Goal: Contribute content

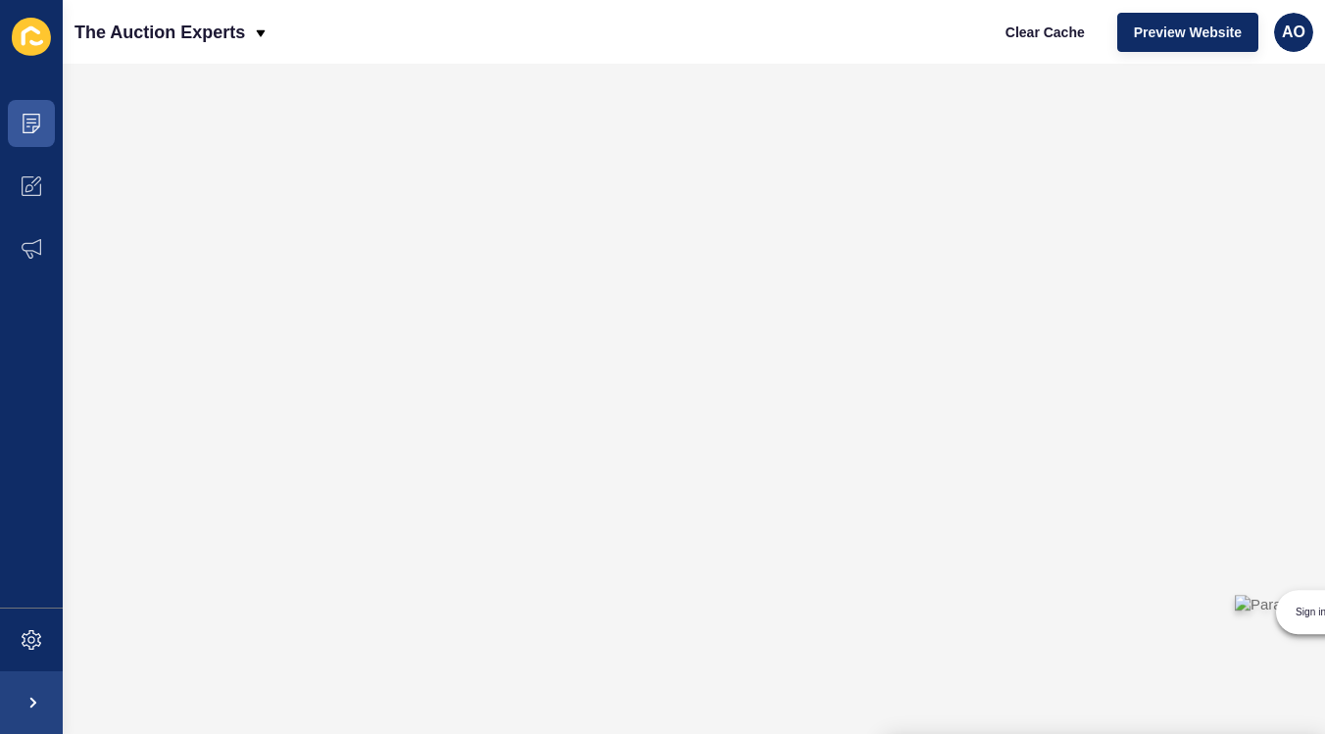
click at [1234, 646] on div "Sign in to use ParagraphAI" at bounding box center [1325, 617] width 197 height 60
click at [1242, 646] on div "Sign in to use ParagraphAI" at bounding box center [1325, 617] width 197 height 60
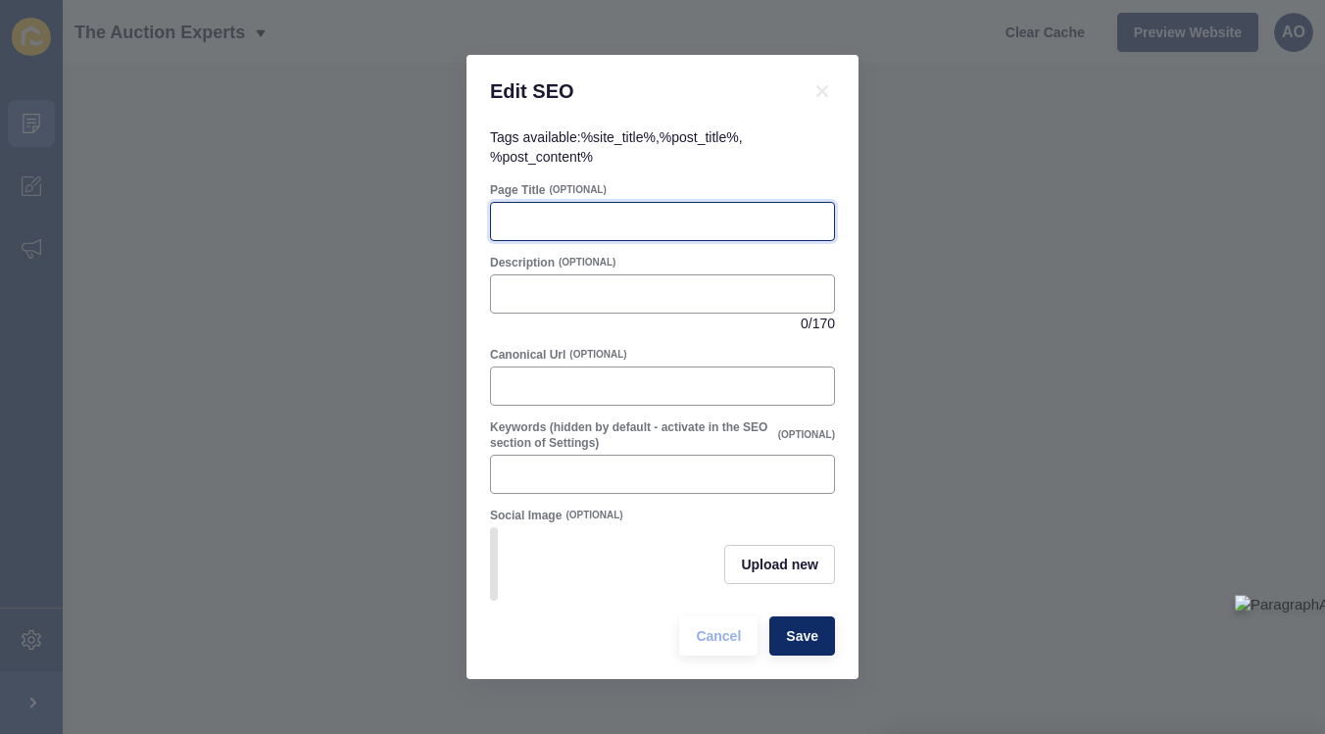
click at [532, 215] on input "Page Title" at bounding box center [662, 222] width 319 height 20
paste input "How to Set the Right Reserve Price in the Modern Method of Auction"
type input "How to Set the Right Reserve Price in the Modern Method of Auction"
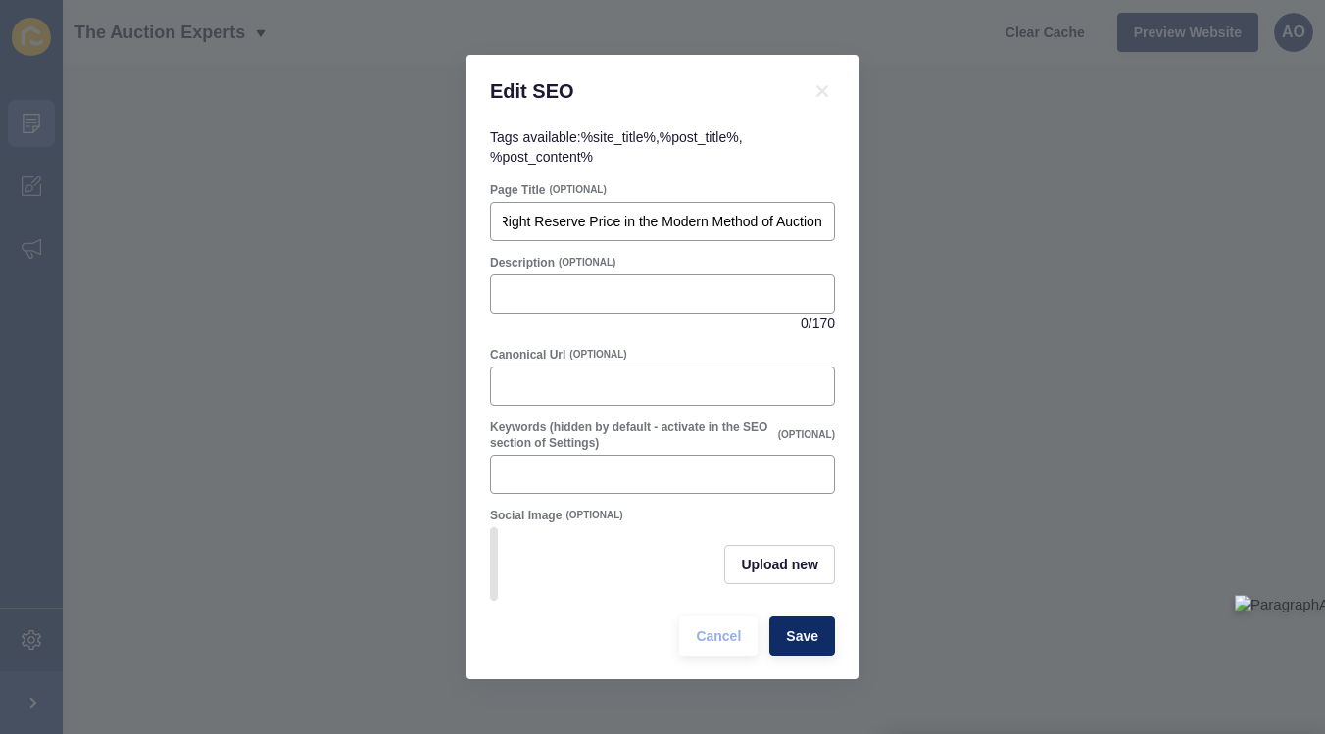
scroll to position [0, 0]
click at [528, 286] on input "Description" at bounding box center [662, 294] width 319 height 20
paste input "Selling your home through the Modern Method of Auction? Learn how to set the ri…"
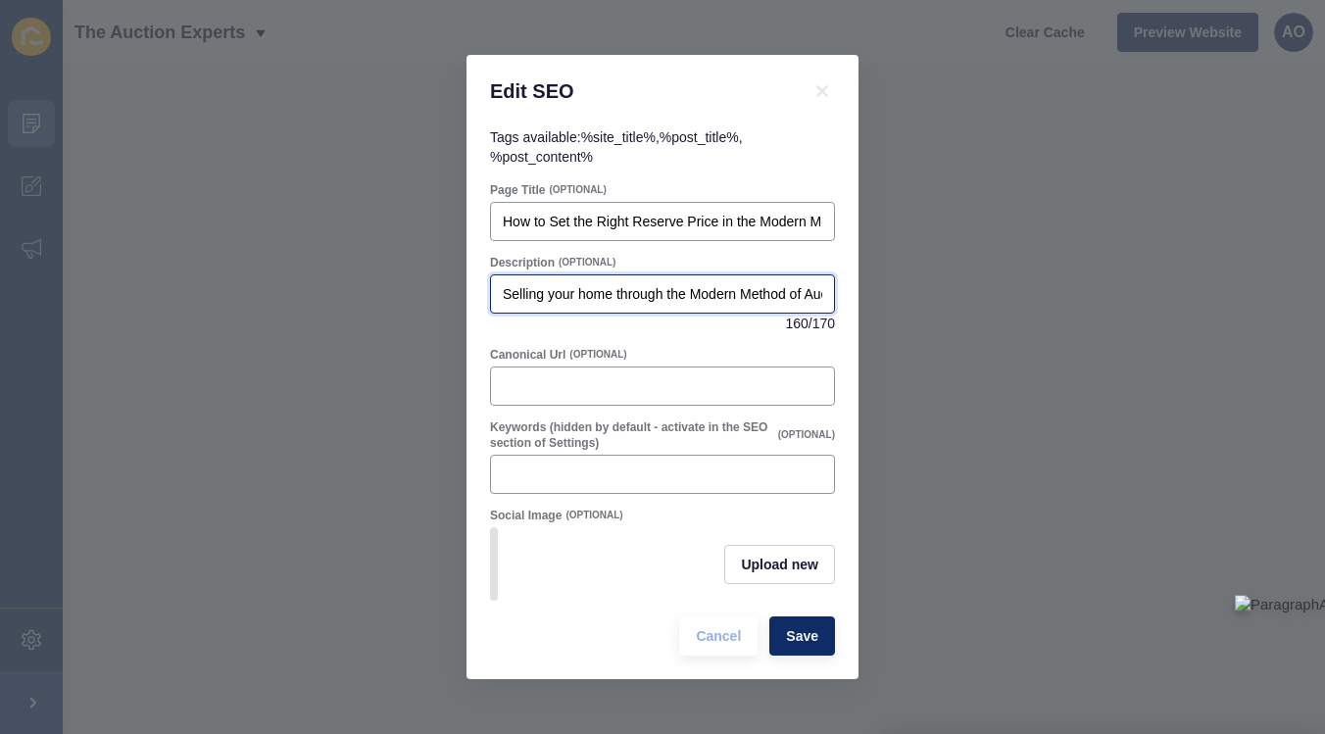
scroll to position [0, 732]
type input "Selling your home through the Modern Method of Auction? Learn how to set the ri…"
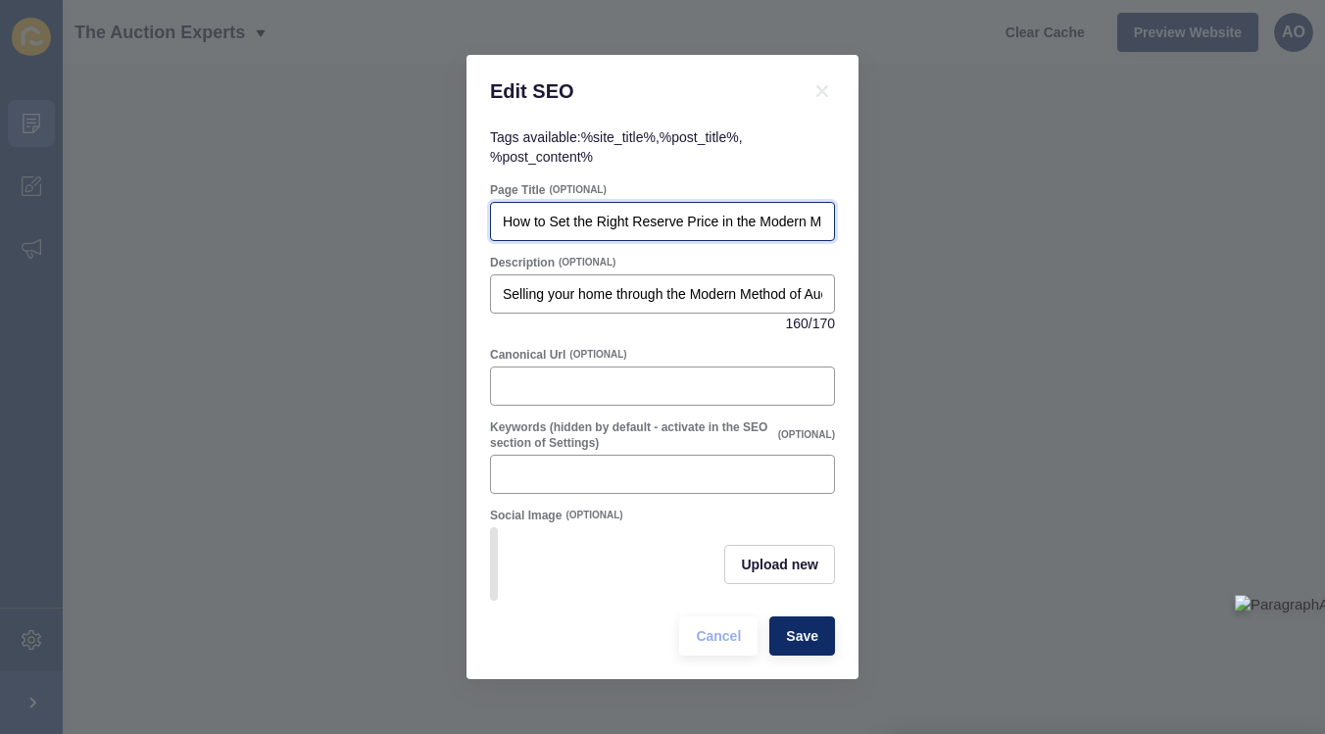
scroll to position [0, 133]
drag, startPoint x: 502, startPoint y: 221, endPoint x: 859, endPoint y: 226, distance: 357.6
click at [859, 226] on div "Edit SEO Tags available: %site_title% , %post_title% , %post_content% Page Titl…" at bounding box center [662, 367] width 1325 height 734
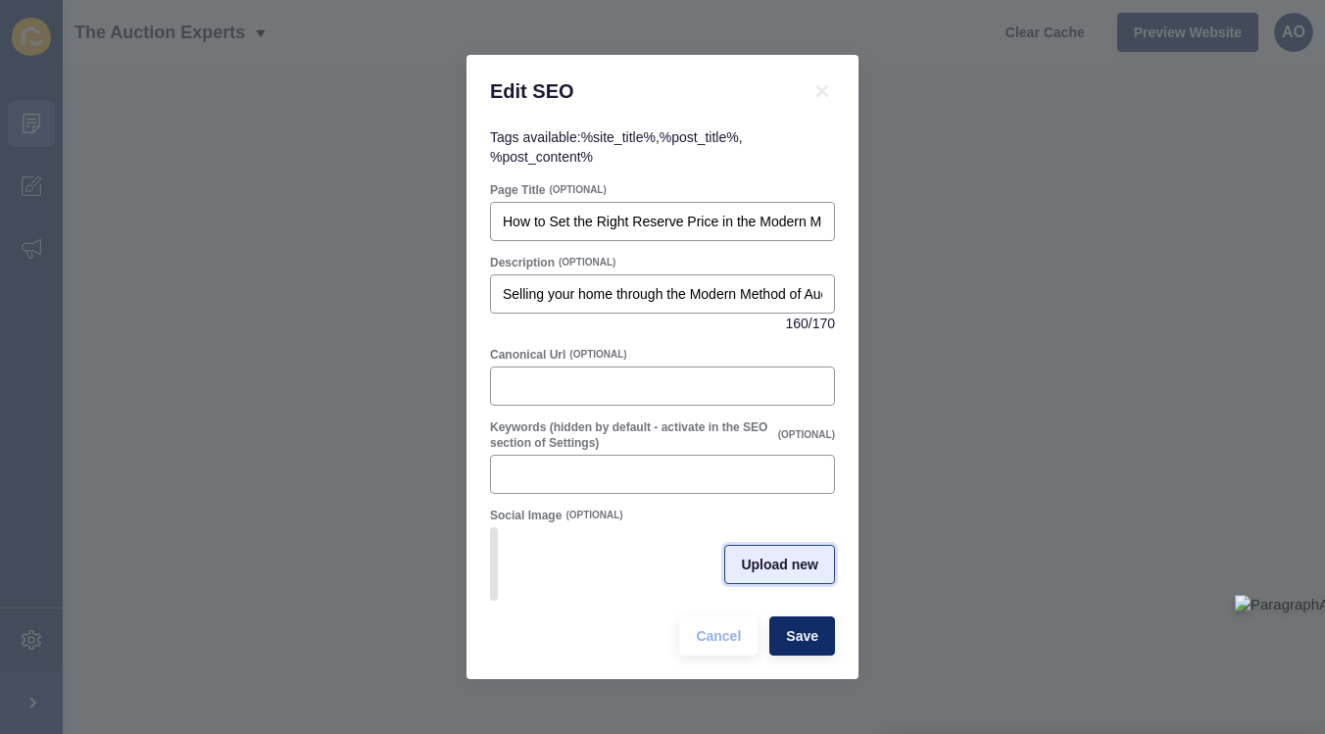
click at [770, 562] on span "Upload new" at bounding box center [779, 565] width 77 height 20
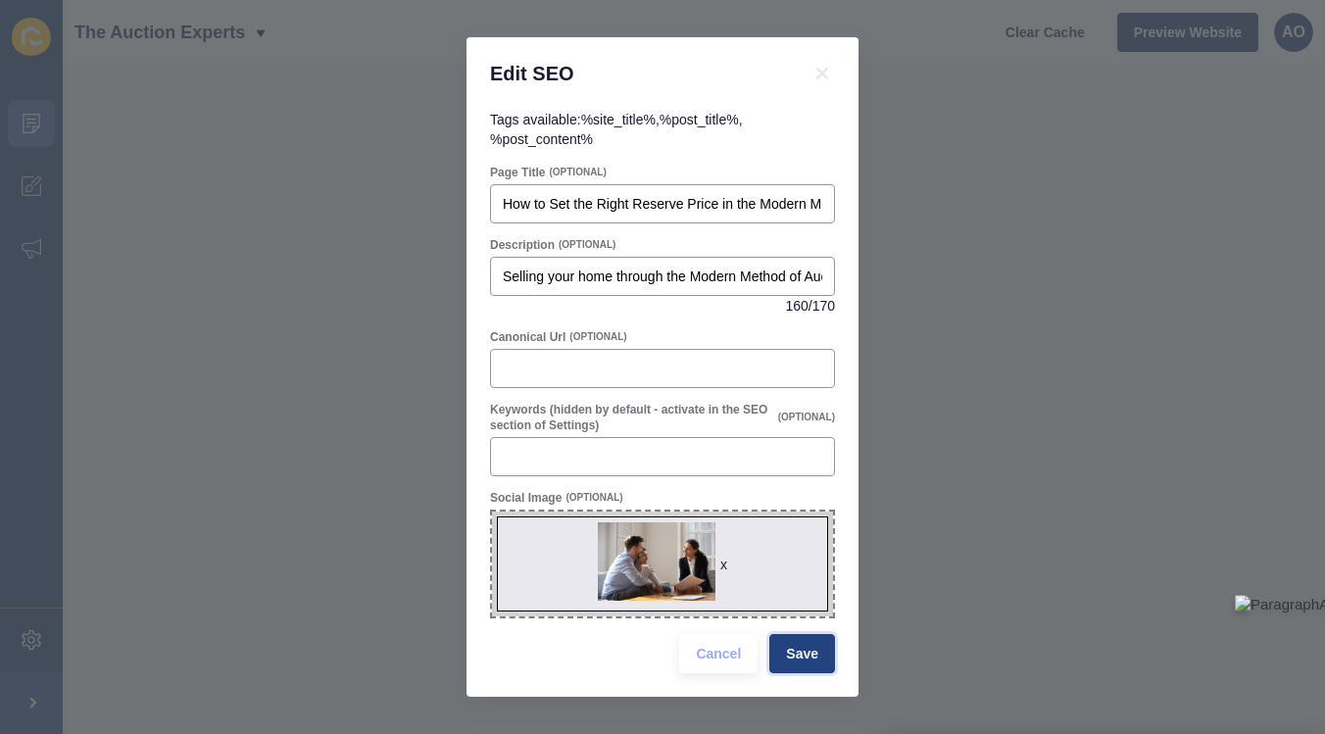
click at [802, 650] on span "Save" at bounding box center [802, 654] width 32 height 20
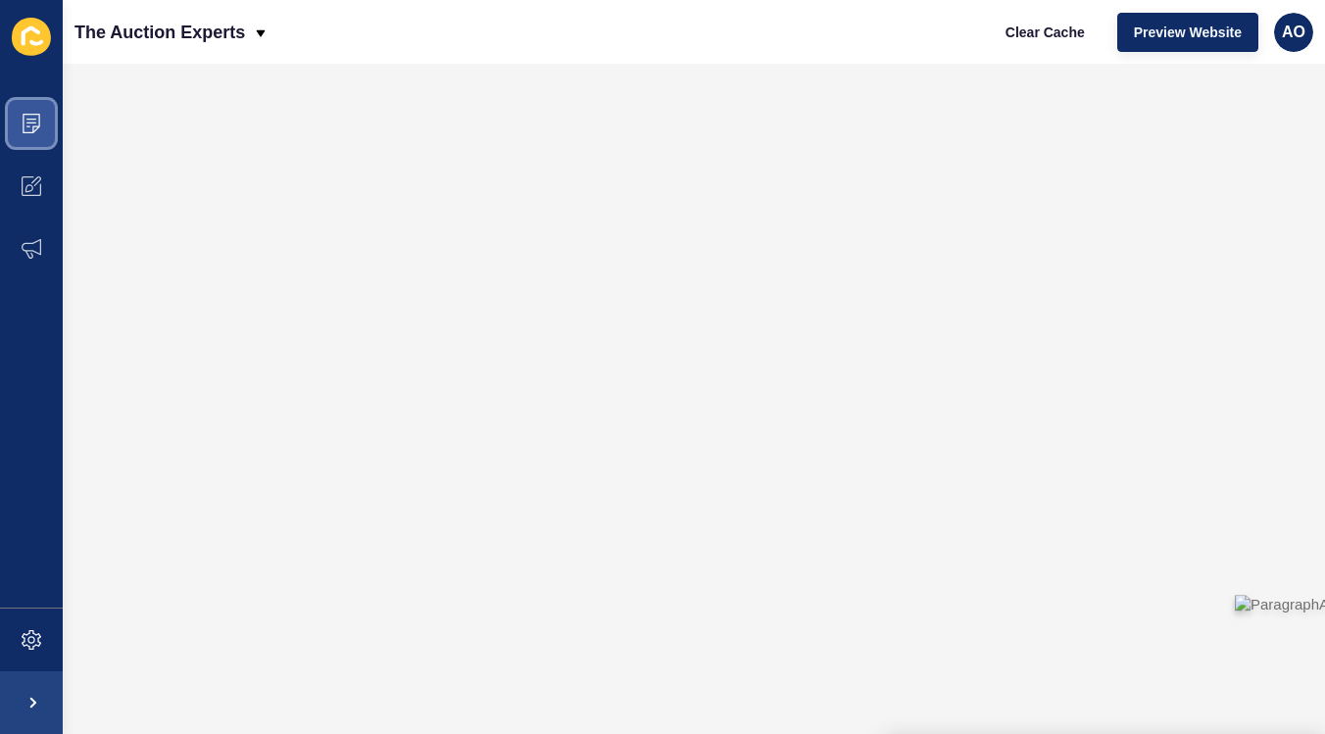
click at [28, 111] on span at bounding box center [31, 123] width 63 height 63
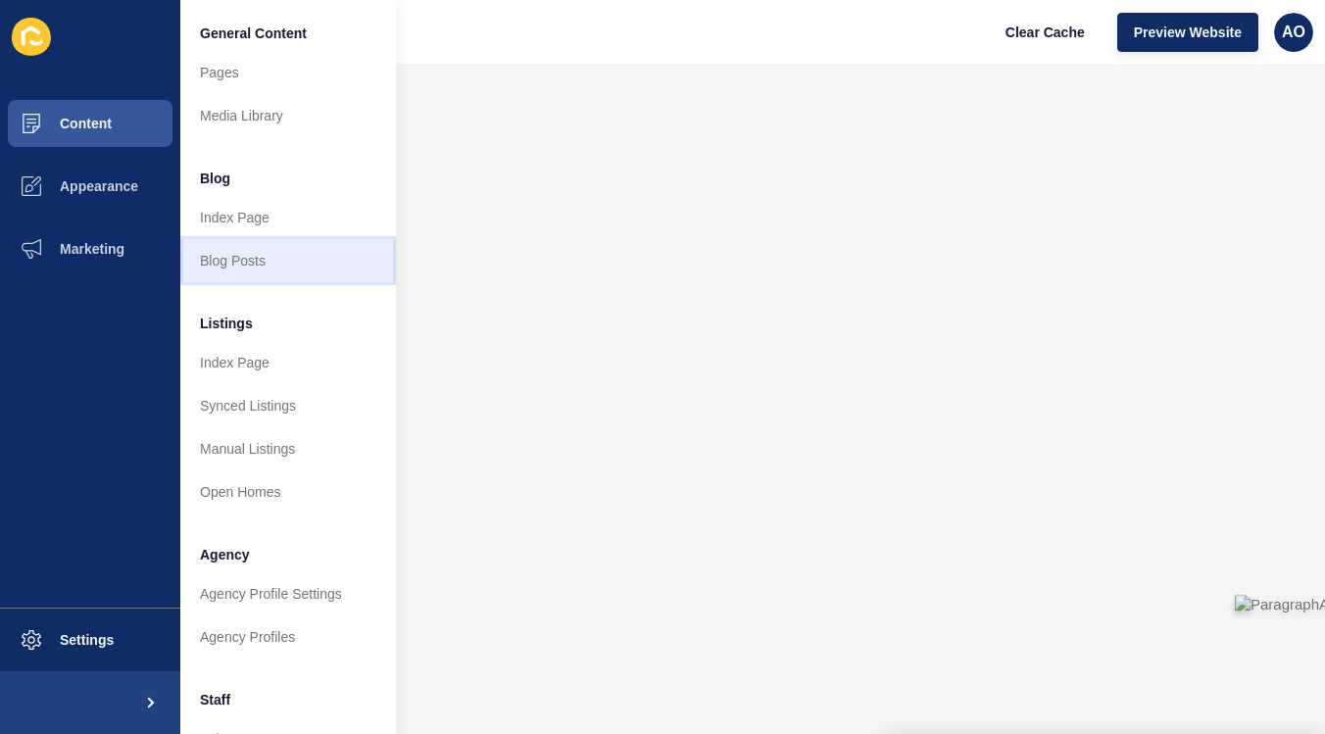
click at [225, 258] on link "Blog Posts" at bounding box center [288, 260] width 216 height 43
